Goal: Information Seeking & Learning: Learn about a topic

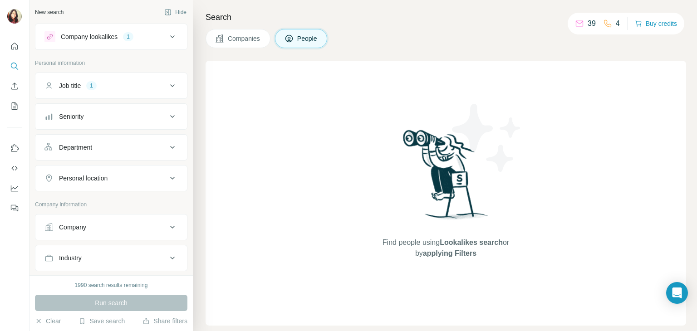
click at [167, 85] on icon at bounding box center [172, 85] width 11 height 11
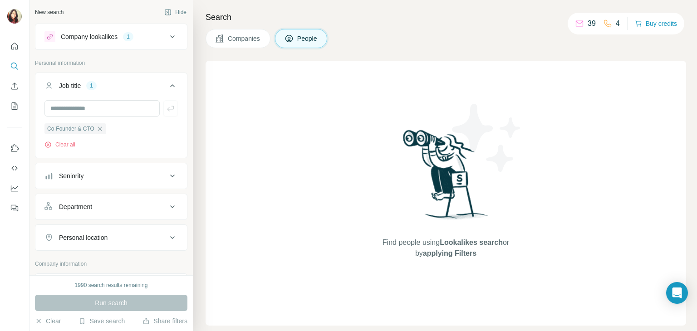
click at [167, 85] on icon at bounding box center [172, 85] width 11 height 11
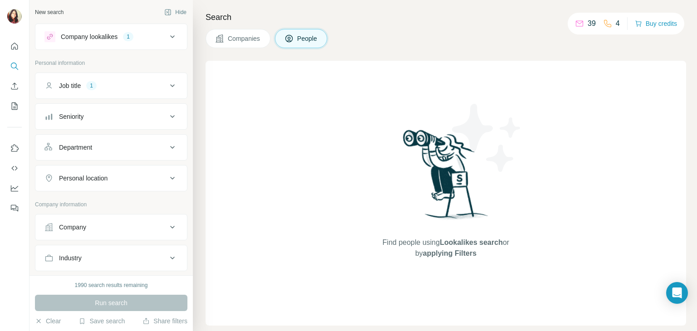
click at [167, 111] on icon at bounding box center [172, 116] width 11 height 11
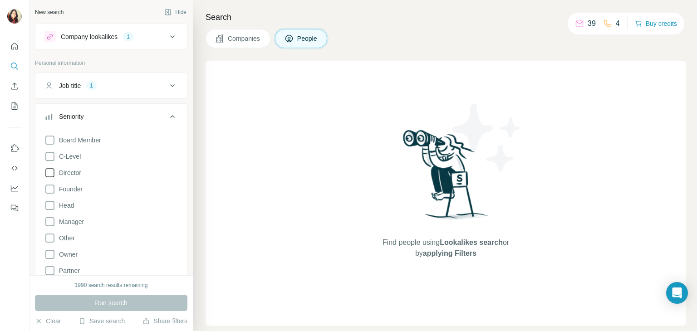
click at [47, 175] on icon at bounding box center [49, 172] width 11 height 11
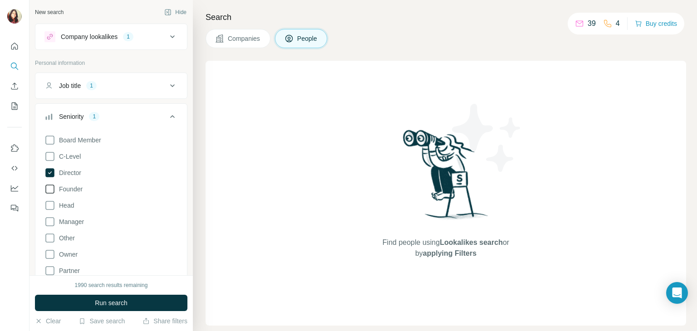
click at [51, 189] on icon at bounding box center [49, 189] width 11 height 11
click at [170, 116] on icon at bounding box center [172, 116] width 5 height 3
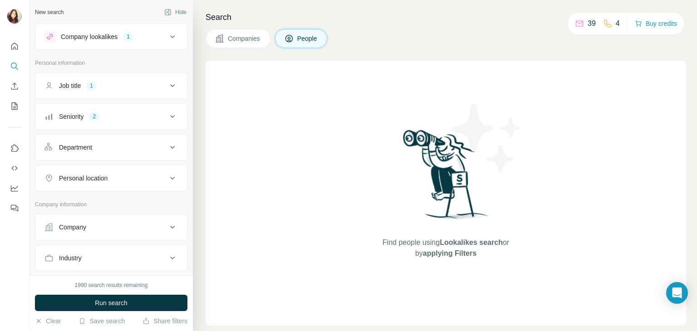
click at [149, 143] on div "Department" at bounding box center [105, 147] width 123 height 9
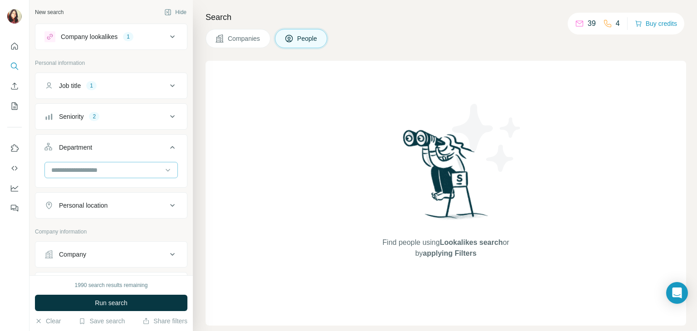
click at [156, 170] on div at bounding box center [110, 170] width 133 height 16
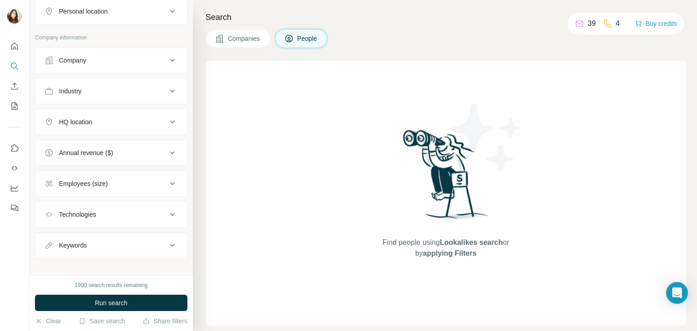
scroll to position [201, 0]
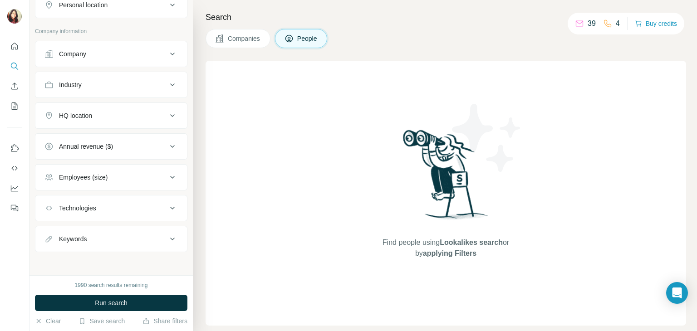
click at [167, 144] on icon at bounding box center [172, 146] width 11 height 11
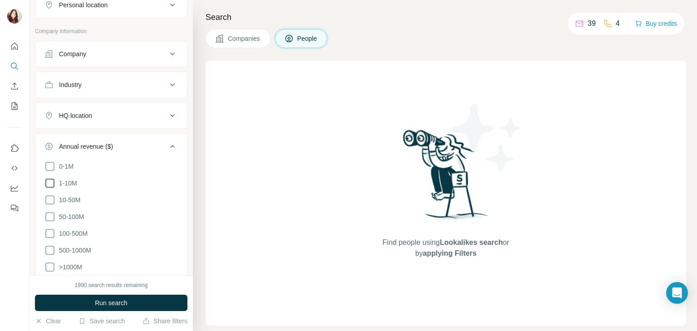
click at [51, 182] on icon at bounding box center [49, 183] width 11 height 11
click at [48, 163] on icon at bounding box center [49, 166] width 11 height 11
click at [167, 143] on icon at bounding box center [172, 146] width 11 height 11
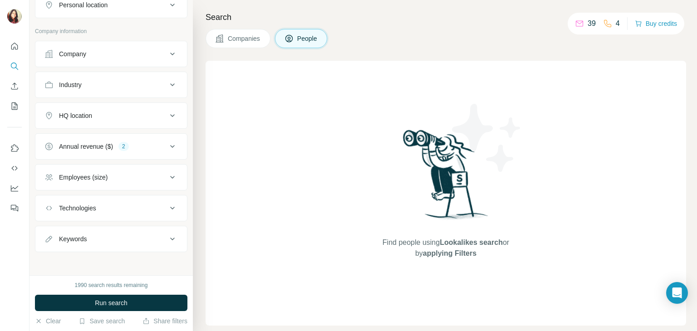
click at [158, 111] on div "HQ location" at bounding box center [105, 115] width 123 height 9
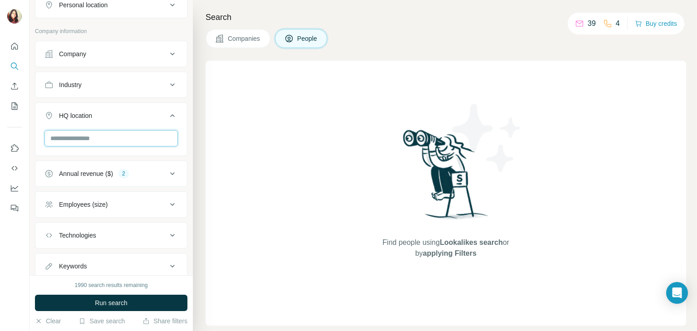
click at [109, 138] on input "text" at bounding box center [110, 138] width 133 height 16
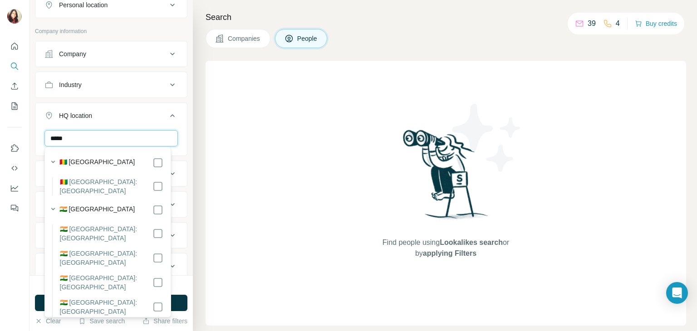
type input "*****"
click at [167, 116] on icon at bounding box center [172, 115] width 11 height 11
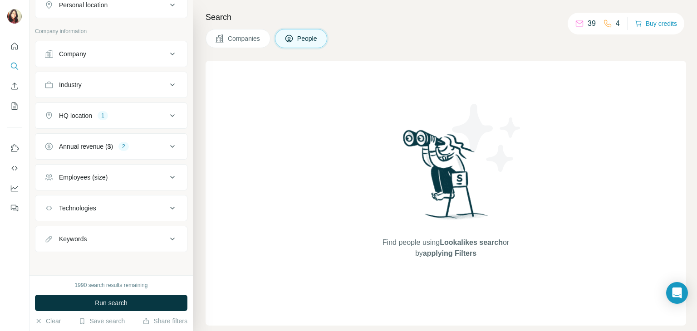
click at [152, 175] on div "Employees (size)" at bounding box center [105, 177] width 123 height 9
click at [46, 229] on icon at bounding box center [49, 231] width 11 height 11
drag, startPoint x: 53, startPoint y: 214, endPoint x: 47, endPoint y: 206, distance: 9.7
click at [50, 213] on icon at bounding box center [49, 214] width 11 height 11
click at [47, 197] on icon at bounding box center [49, 197] width 11 height 11
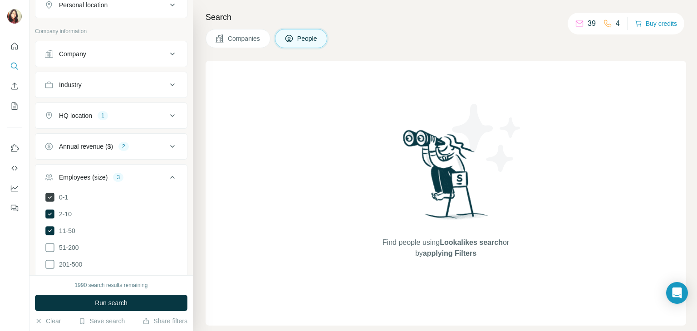
click at [45, 195] on icon at bounding box center [49, 197] width 9 height 9
click at [167, 176] on icon at bounding box center [172, 177] width 11 height 11
click at [136, 205] on div "Technologies" at bounding box center [105, 208] width 123 height 9
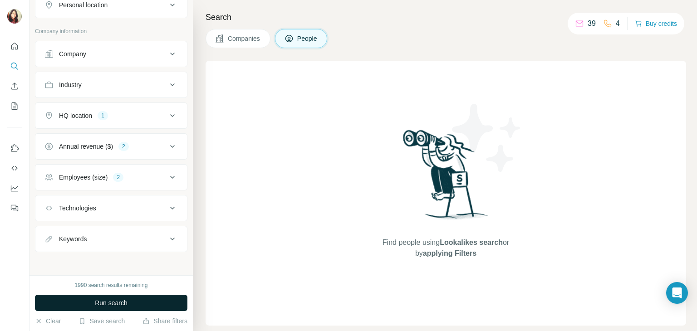
click at [120, 303] on span "Run search" at bounding box center [111, 303] width 33 height 9
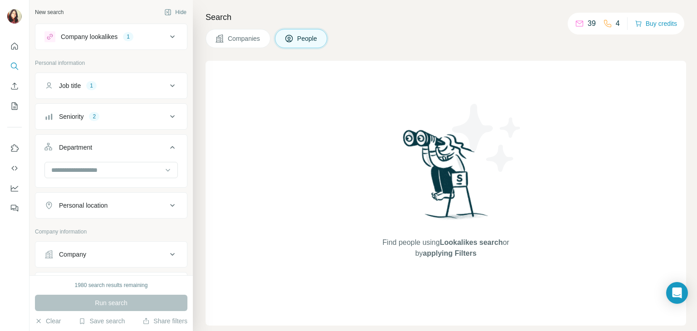
click at [167, 38] on icon at bounding box center [172, 36] width 11 height 11
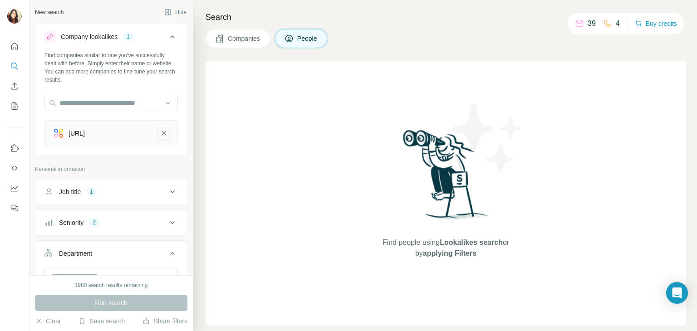
click at [160, 131] on icon "adopt.ai-remove-button" at bounding box center [164, 133] width 8 height 9
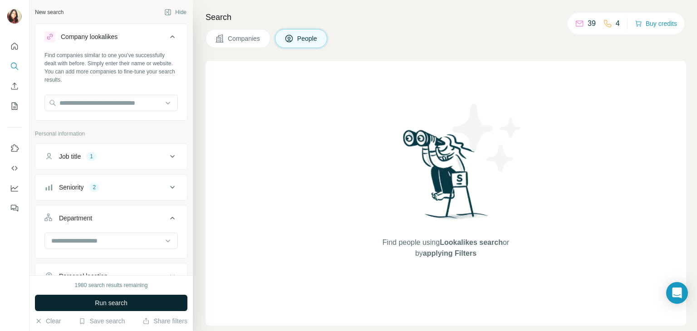
click at [109, 303] on span "Run search" at bounding box center [111, 303] width 33 height 9
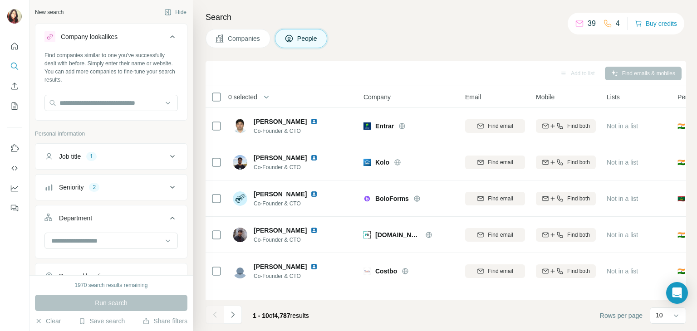
click at [236, 38] on span "Companies" at bounding box center [244, 38] width 33 height 9
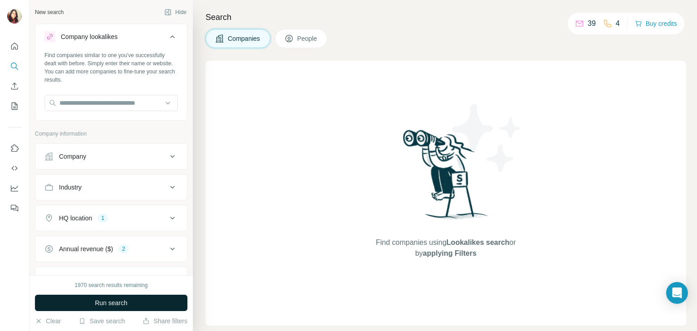
click at [112, 302] on span "Run search" at bounding box center [111, 303] width 33 height 9
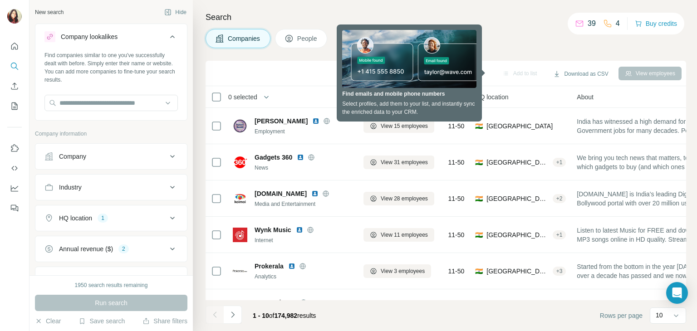
click at [303, 34] on span "People" at bounding box center [307, 38] width 21 height 9
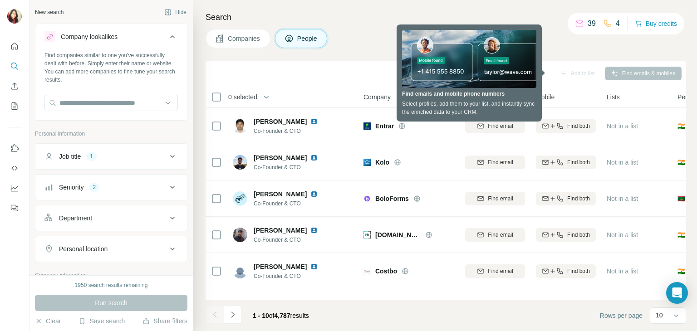
click at [371, 46] on div "Companies People" at bounding box center [446, 38] width 481 height 19
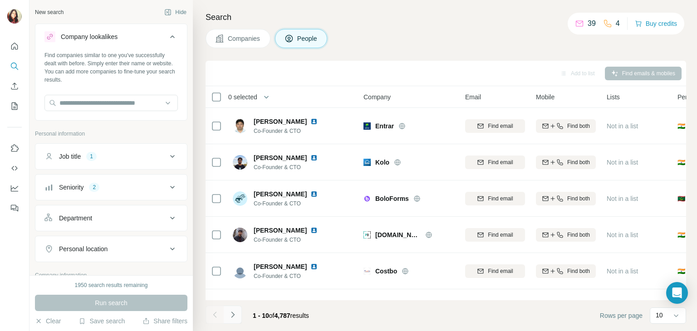
click at [234, 315] on icon "Navigate to next page" at bounding box center [232, 314] width 9 height 9
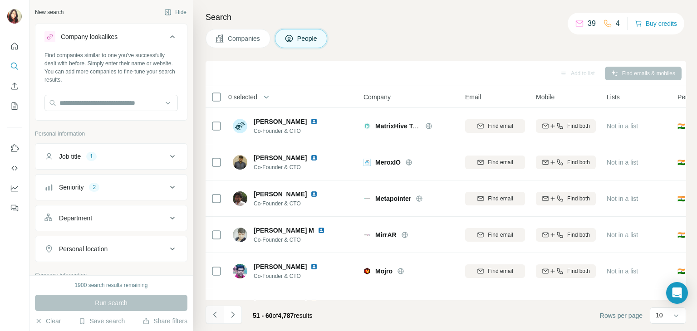
click at [216, 312] on icon "Navigate to previous page" at bounding box center [214, 315] width 3 height 6
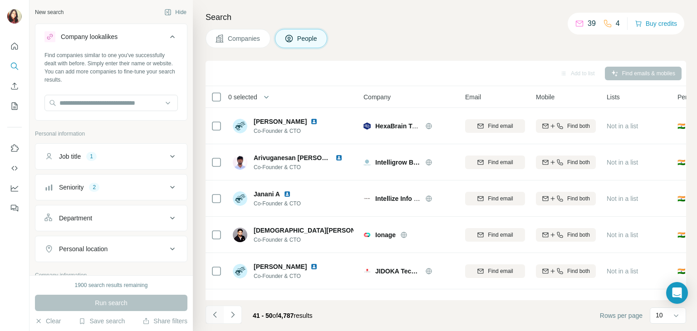
click at [216, 312] on icon "Navigate to previous page" at bounding box center [214, 315] width 3 height 6
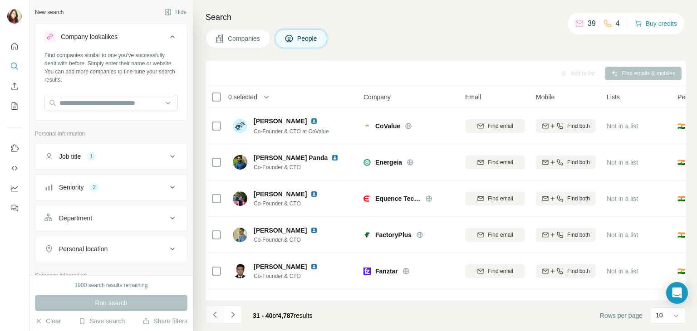
click at [216, 312] on icon "Navigate to previous page" at bounding box center [214, 315] width 3 height 6
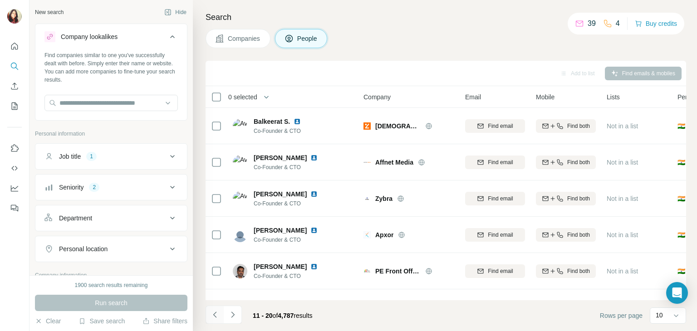
click at [216, 312] on icon "Navigate to previous page" at bounding box center [214, 315] width 3 height 6
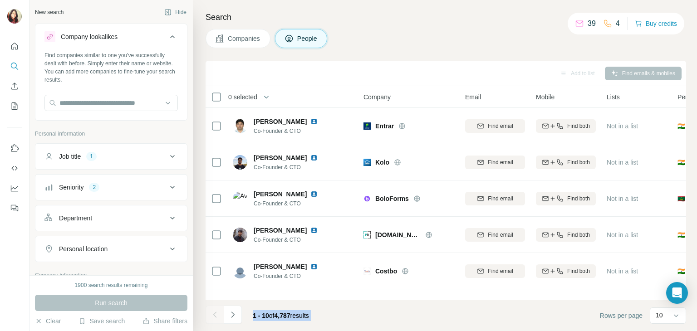
click at [216, 312] on div at bounding box center [215, 315] width 18 height 18
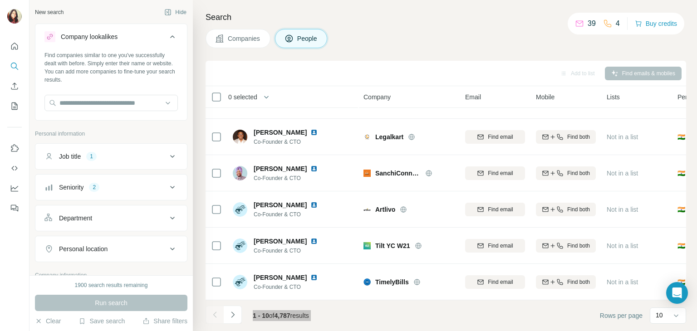
scroll to position [177, 0]
click at [226, 313] on button "Navigate to next page" at bounding box center [233, 315] width 18 height 18
